Goal: Task Accomplishment & Management: Manage account settings

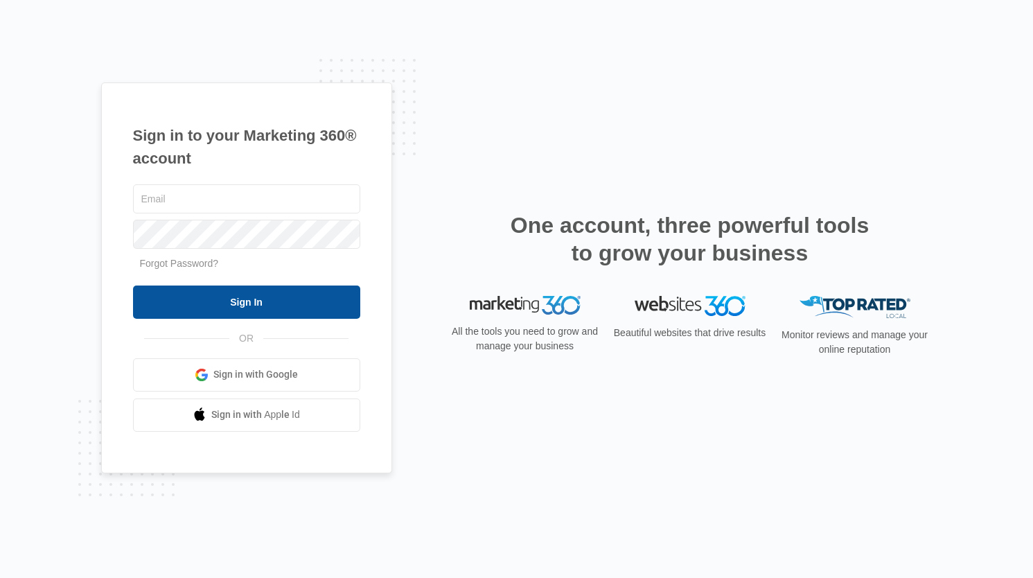
type input "[EMAIL_ADDRESS][DOMAIN_NAME]"
click at [247, 307] on input "Sign In" at bounding box center [246, 301] width 227 height 33
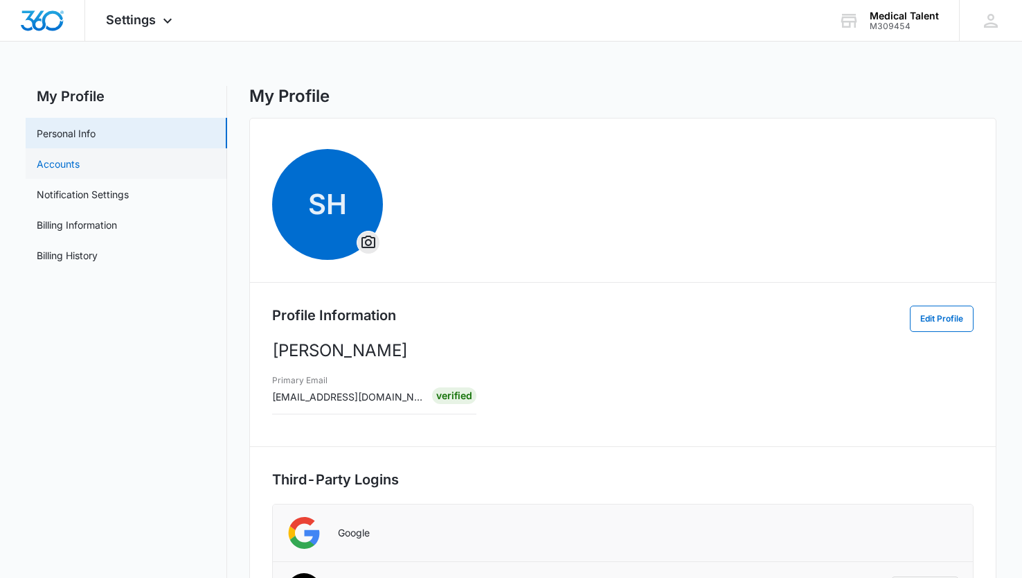
click at [47, 159] on link "Accounts" at bounding box center [58, 164] width 43 height 15
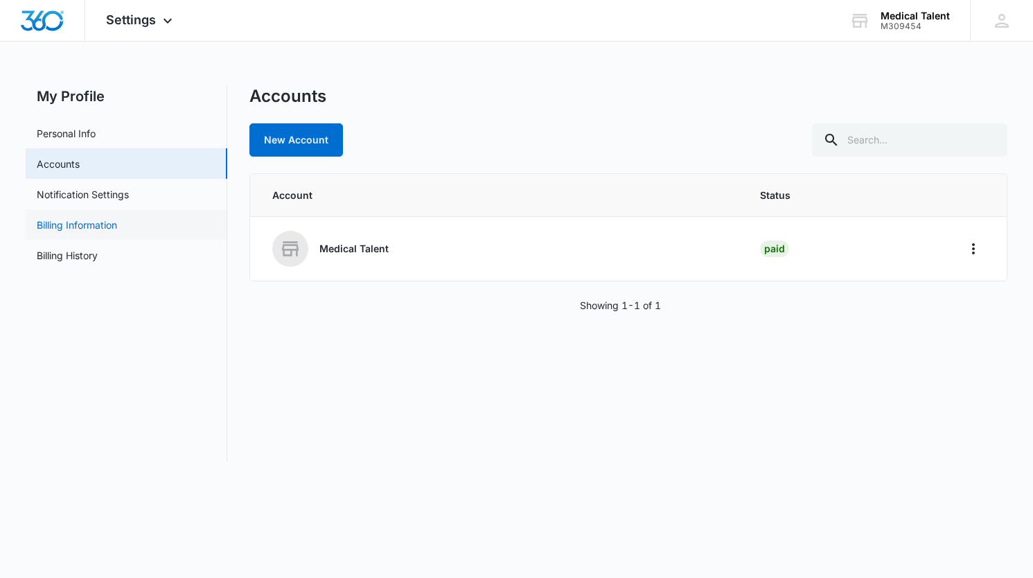
click at [51, 222] on link "Billing Information" at bounding box center [77, 224] width 80 height 15
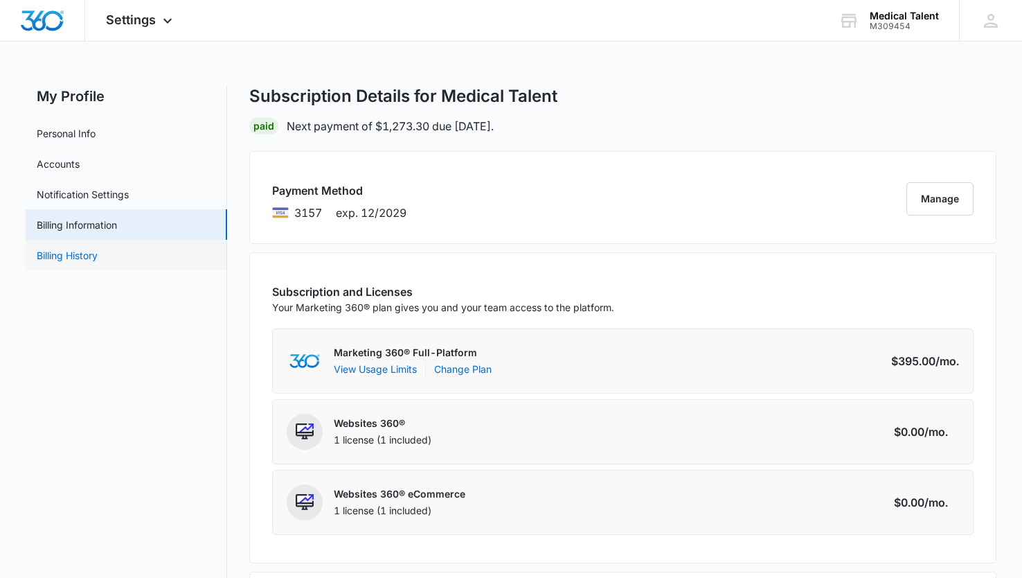
click at [73, 258] on link "Billing History" at bounding box center [67, 255] width 61 height 15
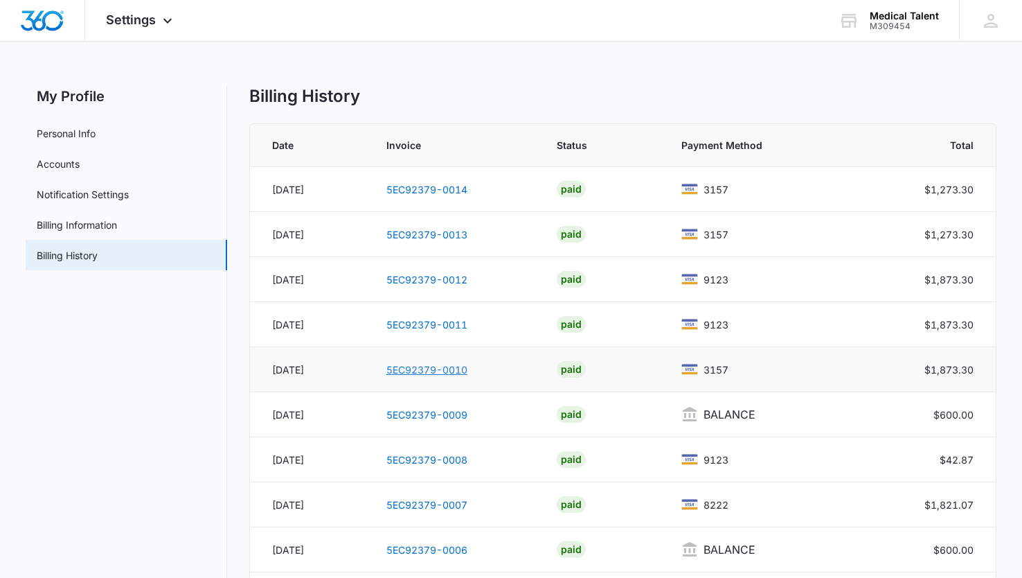
click at [443, 366] on link "5EC92379-0010" at bounding box center [427, 370] width 81 height 12
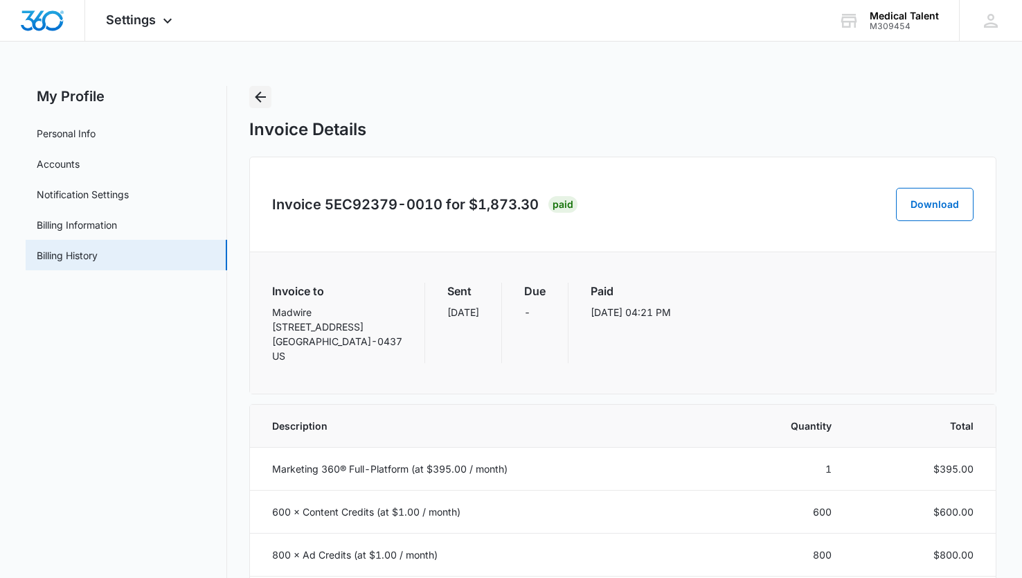
click at [262, 96] on icon "Back" at bounding box center [260, 97] width 17 height 17
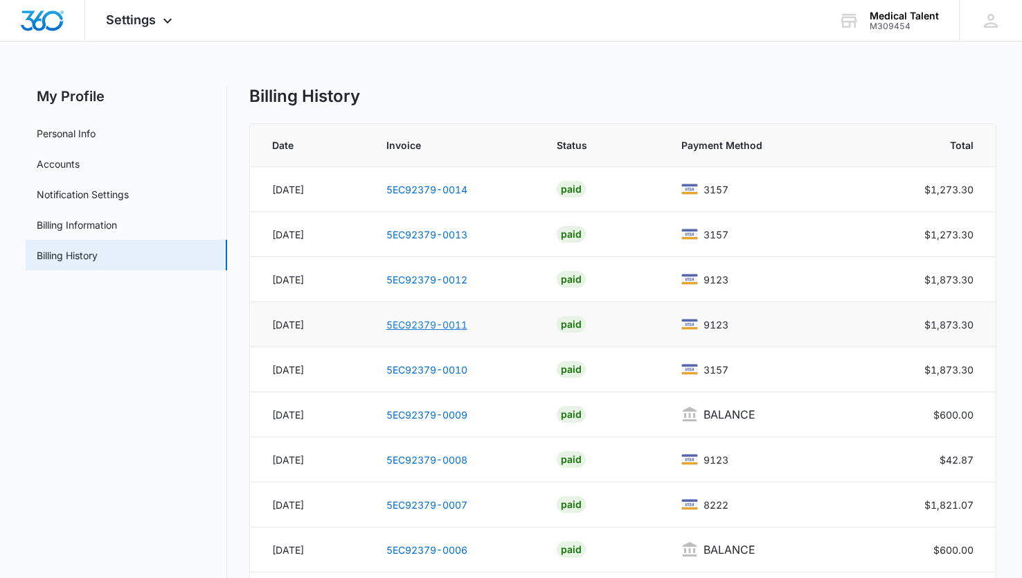
click at [418, 326] on link "5EC92379-0011" at bounding box center [427, 325] width 81 height 12
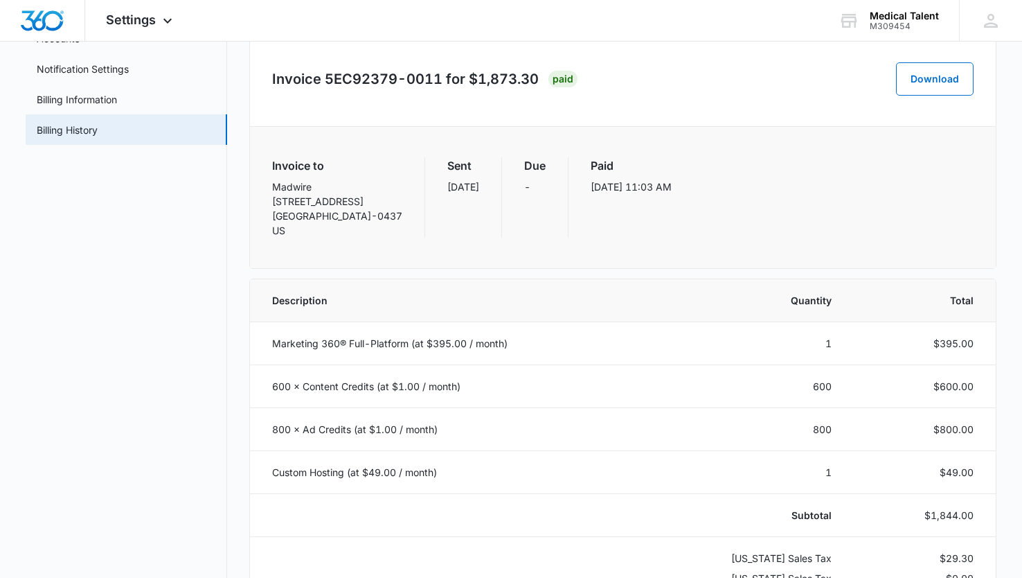
scroll to position [96, 0]
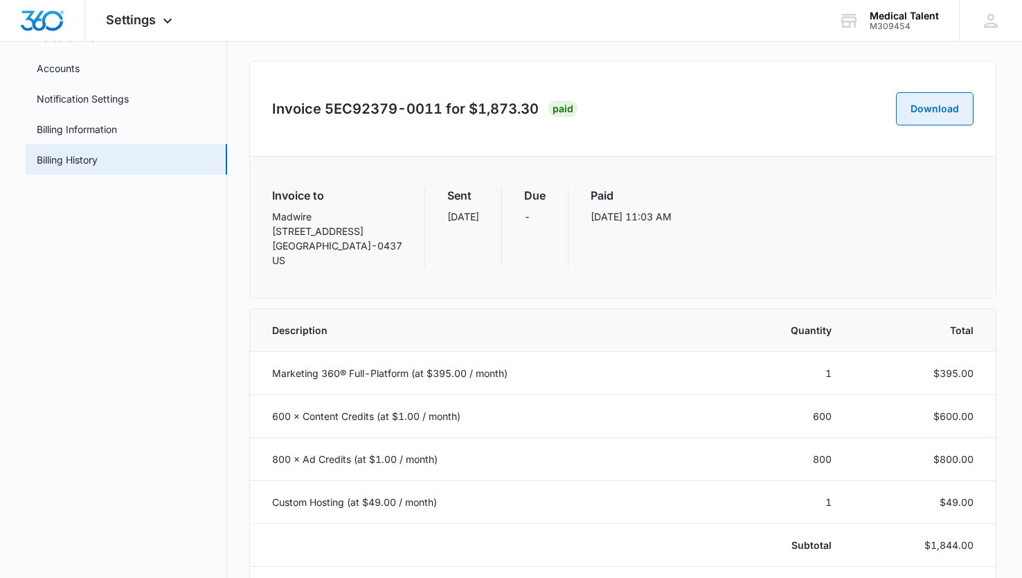
click at [929, 112] on button "Download" at bounding box center [935, 108] width 78 height 33
